Goal: Task Accomplishment & Management: Use online tool/utility

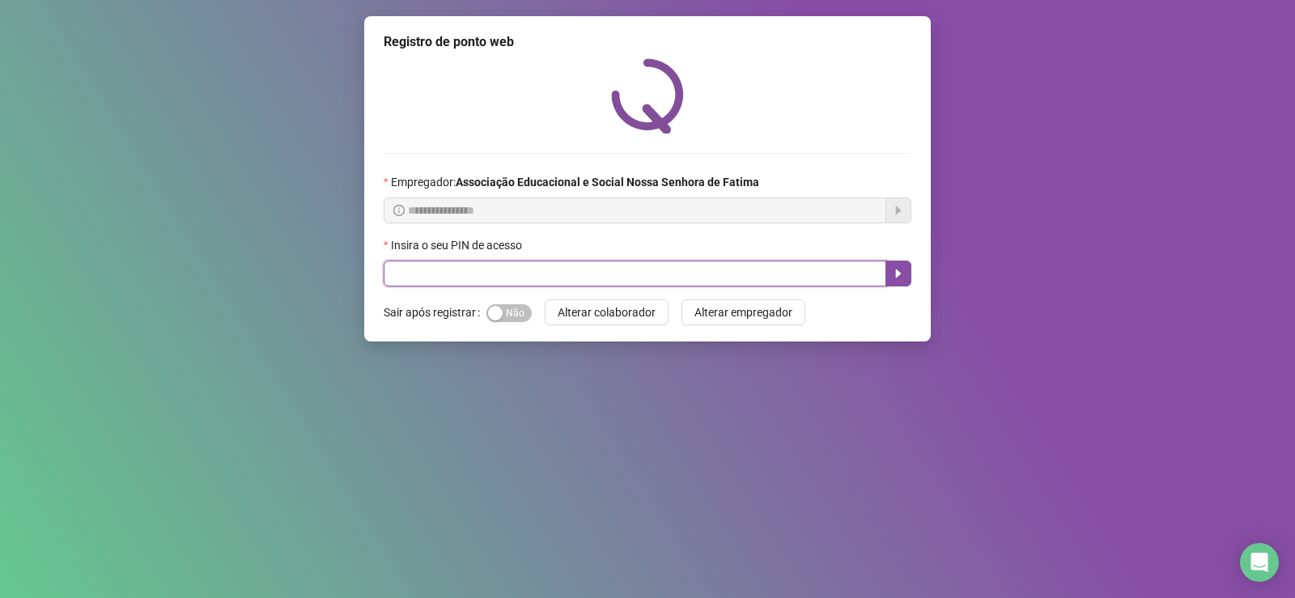
click at [458, 279] on input "text" at bounding box center [635, 274] width 503 height 26
type input "***"
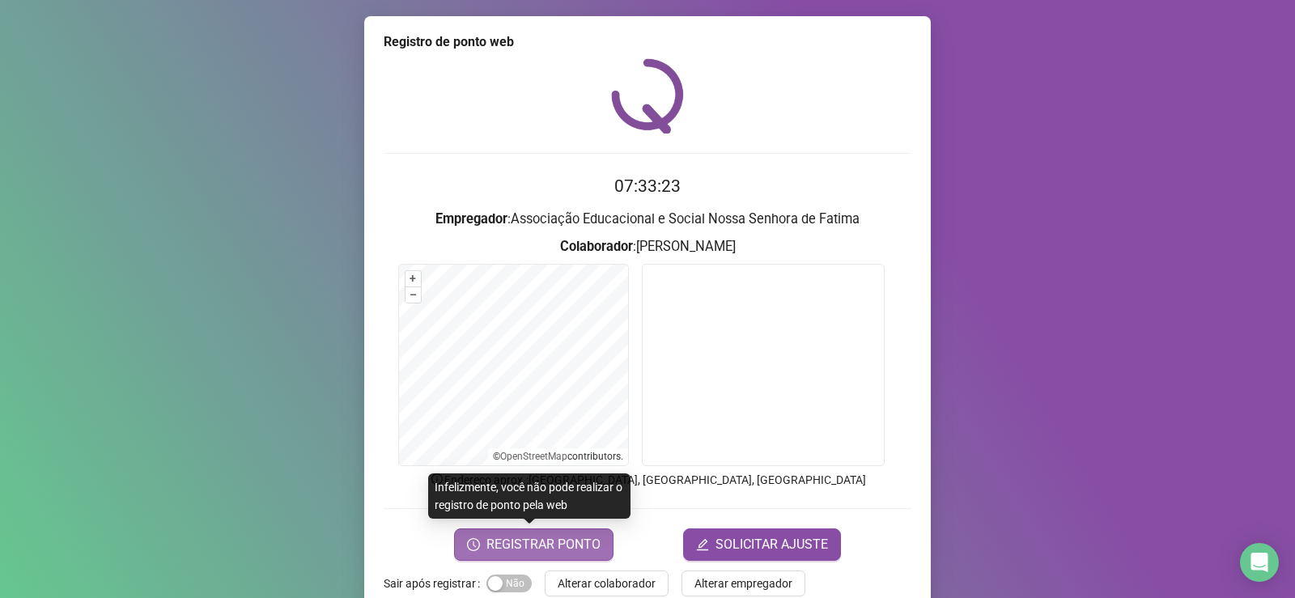
click at [575, 546] on span "REGISTRAR PONTO" at bounding box center [543, 544] width 114 height 19
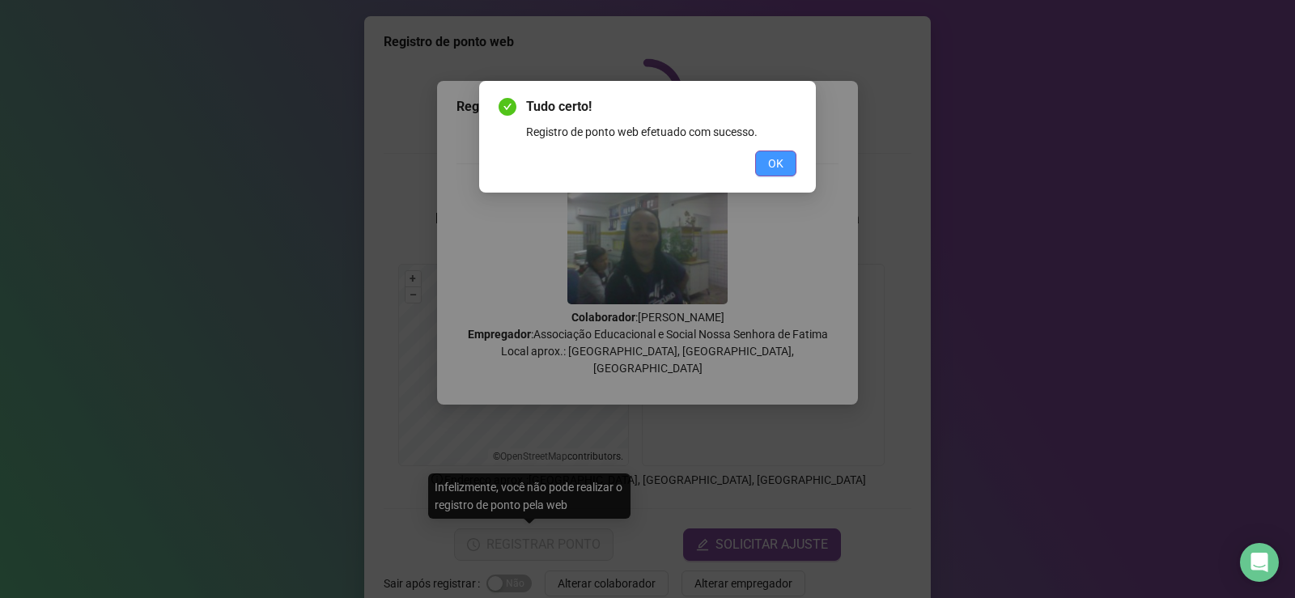
click at [782, 162] on span "OK" at bounding box center [775, 164] width 15 height 18
